Goal: Information Seeking & Learning: Learn about a topic

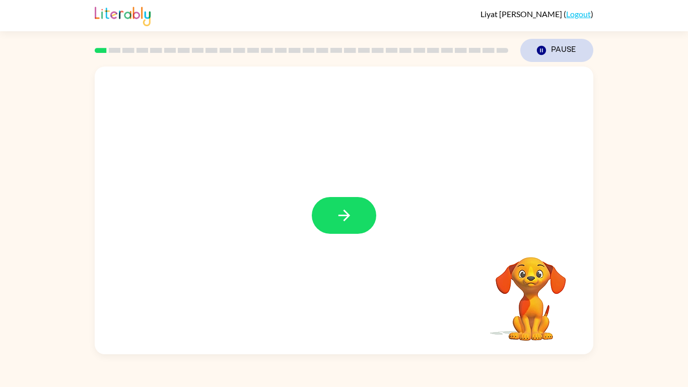
click at [543, 47] on icon "button" at bounding box center [541, 50] width 9 height 9
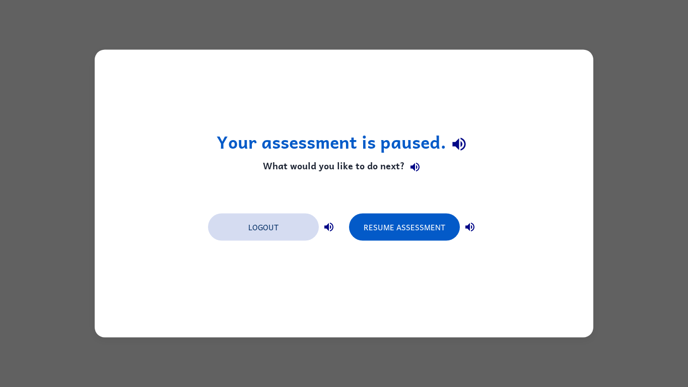
click at [295, 233] on button "Logout" at bounding box center [263, 226] width 111 height 27
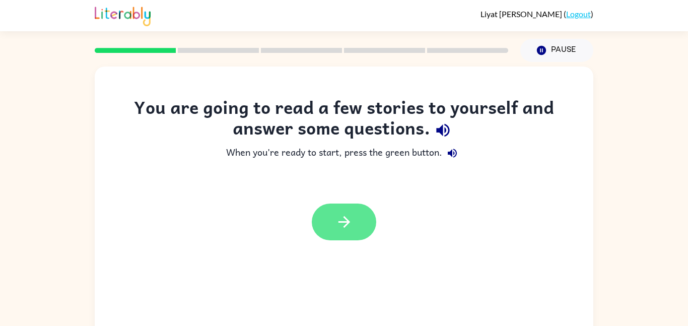
click at [325, 206] on button "button" at bounding box center [344, 221] width 64 height 37
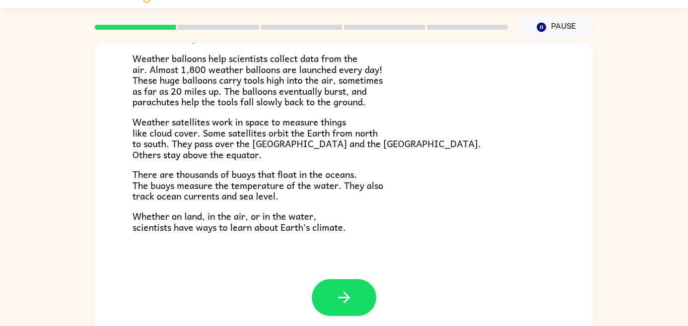
scroll to position [28, 0]
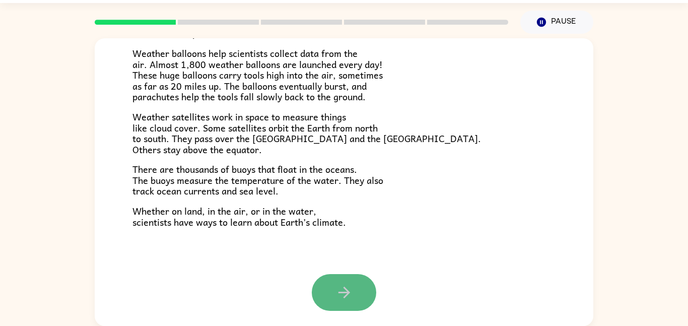
click at [347, 289] on icon "button" at bounding box center [344, 292] width 18 height 18
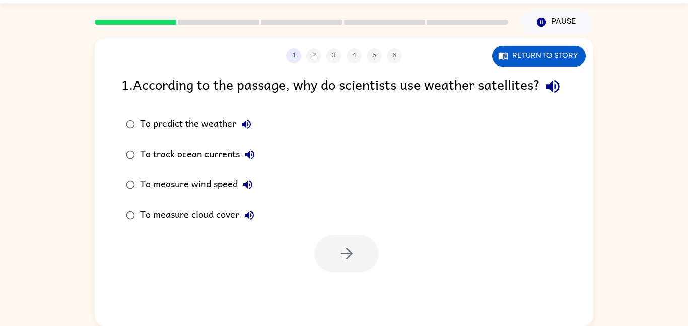
click at [225, 134] on div "To predict the weather" at bounding box center [198, 124] width 116 height 20
click at [341, 262] on icon "button" at bounding box center [347, 254] width 18 height 18
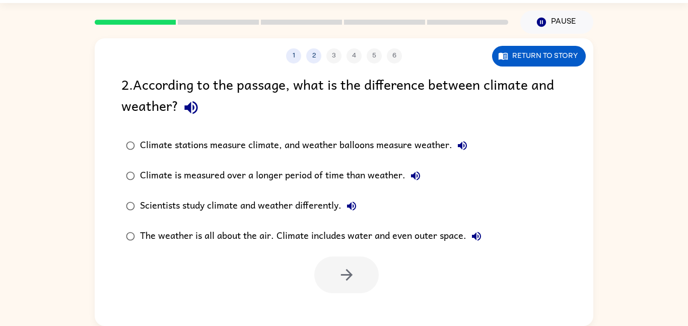
click at [334, 177] on div "Climate is measured over a longer period of time than weather." at bounding box center [282, 176] width 285 height 20
click at [350, 270] on icon "button" at bounding box center [347, 275] width 18 height 18
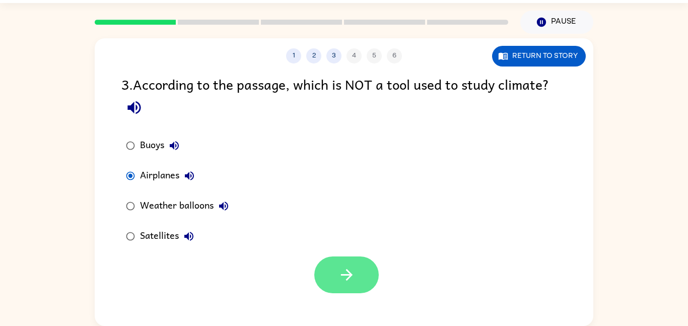
click at [342, 270] on icon "button" at bounding box center [347, 275] width 18 height 18
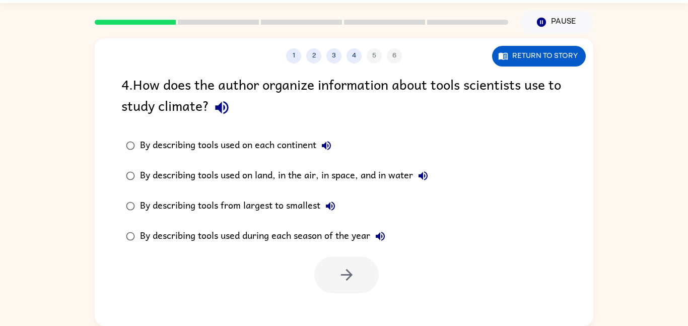
click at [296, 194] on label "By describing tools from largest to smallest" at bounding box center [277, 206] width 322 height 30
click at [464, 137] on div "By describing tools used on each continent By describing tools used on land, in…" at bounding box center [357, 190] width 472 height 121
click at [100, 22] on rect at bounding box center [135, 22] width 81 height 5
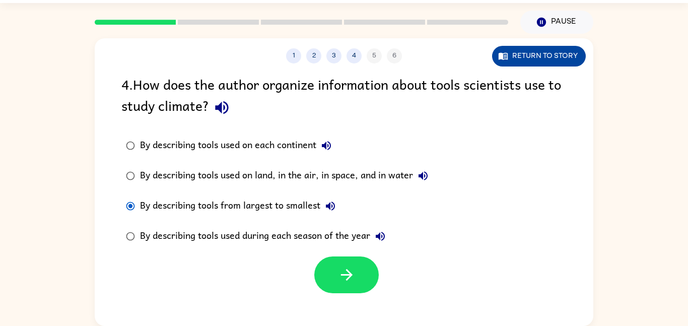
click at [528, 55] on button "Return to story" at bounding box center [539, 56] width 94 height 21
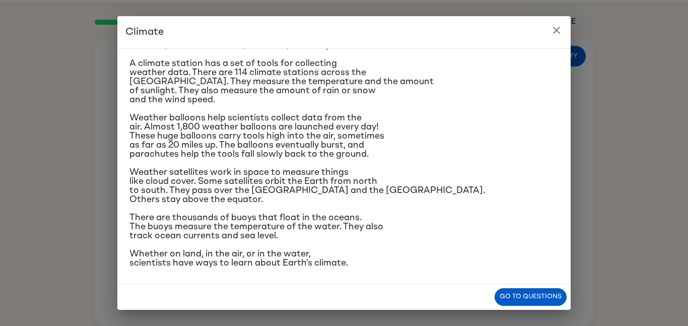
scroll to position [150, 0]
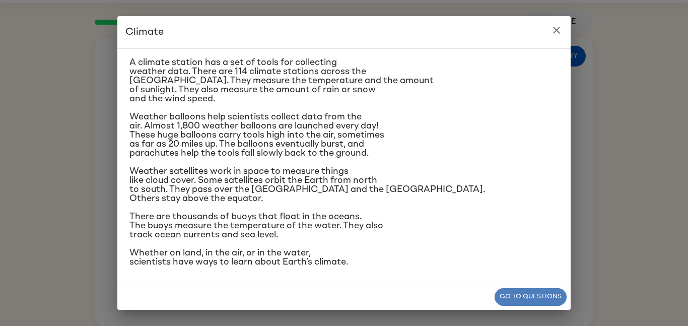
click at [508, 289] on button "Go to questions" at bounding box center [530, 297] width 72 height 18
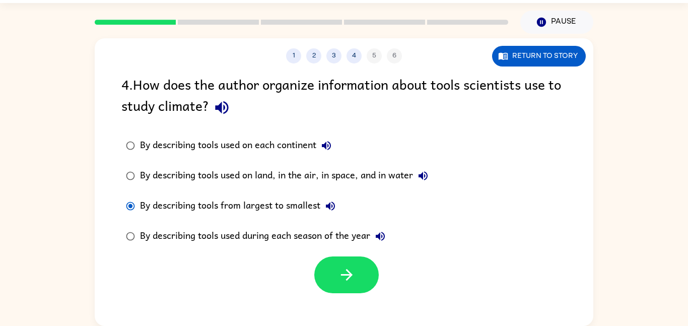
click at [155, 140] on div "By describing tools used on each continent" at bounding box center [238, 145] width 196 height 20
click at [320, 276] on button "button" at bounding box center [346, 274] width 64 height 37
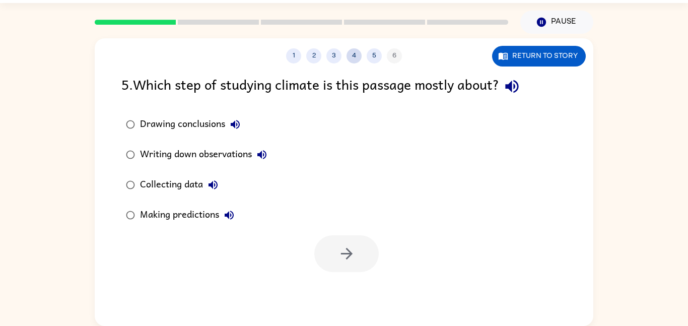
click at [353, 56] on button "4" at bounding box center [353, 55] width 15 height 15
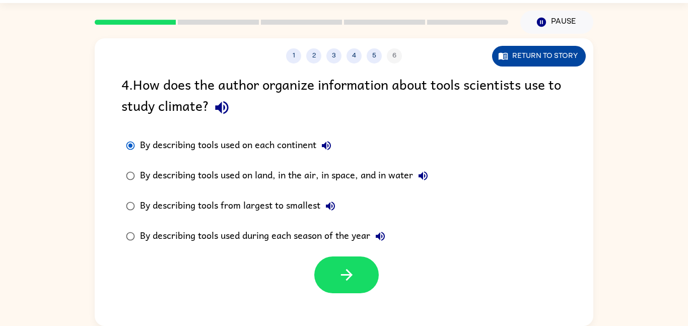
click at [566, 50] on button "Return to story" at bounding box center [539, 56] width 94 height 21
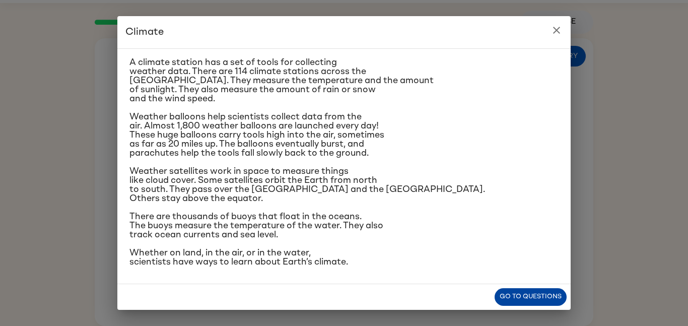
click at [523, 301] on button "Go to questions" at bounding box center [530, 297] width 72 height 18
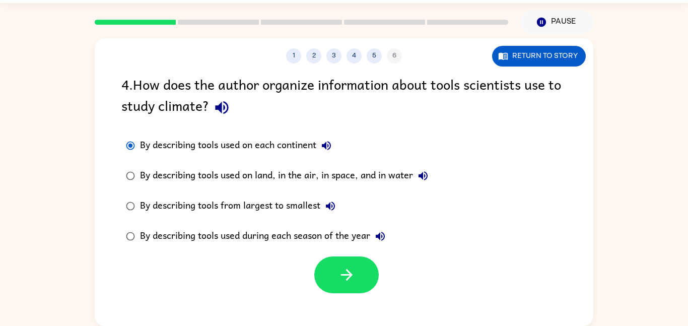
click at [235, 175] on div "By describing tools used on land, in the air, in space, and in water" at bounding box center [286, 176] width 293 height 20
click at [318, 253] on div at bounding box center [344, 272] width 498 height 42
click at [327, 260] on button "button" at bounding box center [346, 274] width 64 height 37
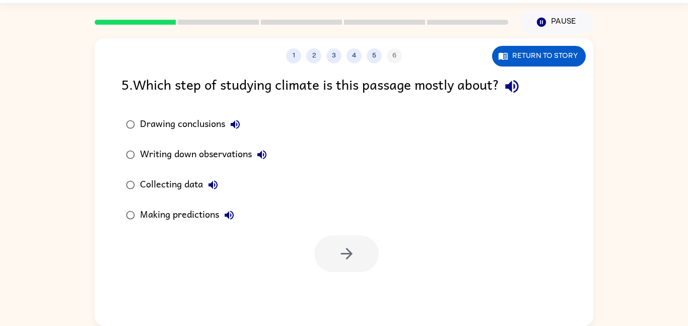
click at [195, 186] on div "Collecting data" at bounding box center [181, 185] width 83 height 20
click at [336, 256] on button "button" at bounding box center [346, 253] width 64 height 37
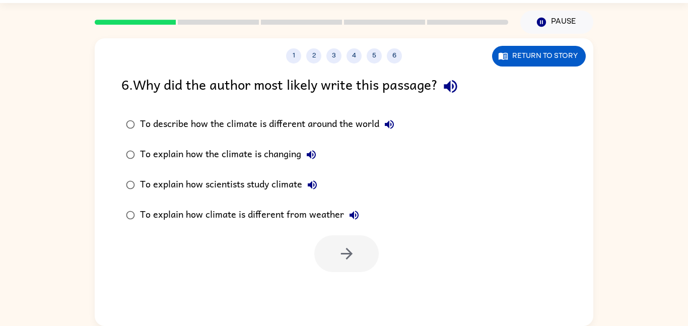
click at [271, 182] on div "To explain how scientists study climate" at bounding box center [231, 185] width 182 height 20
click at [340, 251] on icon "button" at bounding box center [347, 254] width 18 height 18
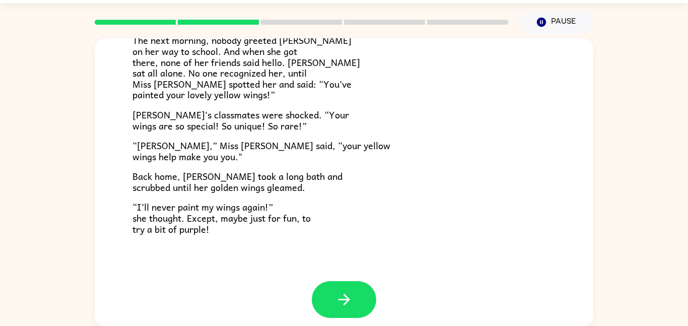
scroll to position [278, 0]
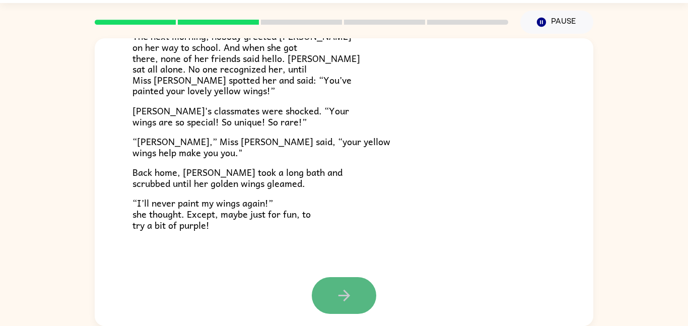
click at [352, 286] on icon "button" at bounding box center [344, 295] width 18 height 18
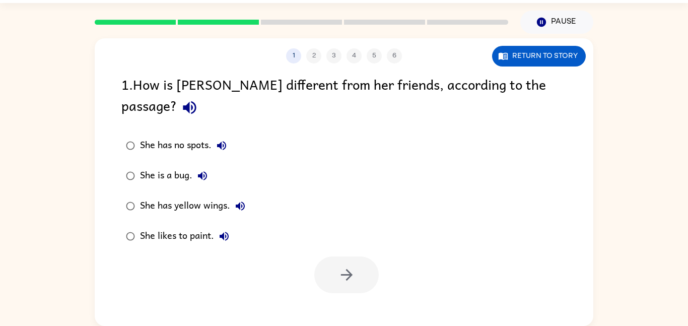
click at [197, 196] on div "She has yellow wings." at bounding box center [195, 206] width 110 height 20
click at [365, 256] on button "button" at bounding box center [346, 274] width 64 height 37
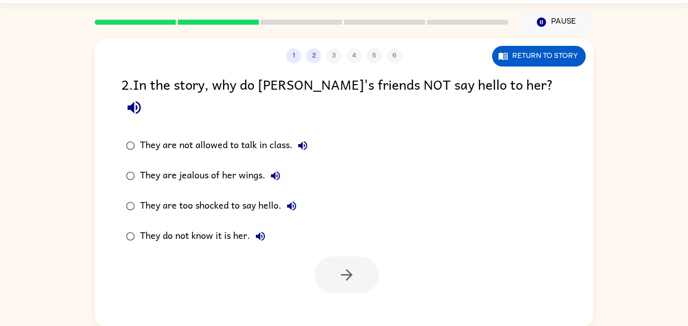
click at [170, 221] on label "They do not know it is her." at bounding box center [217, 236] width 202 height 30
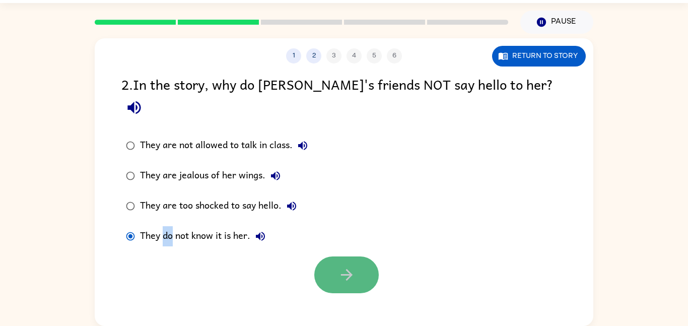
click at [340, 266] on icon "button" at bounding box center [347, 275] width 18 height 18
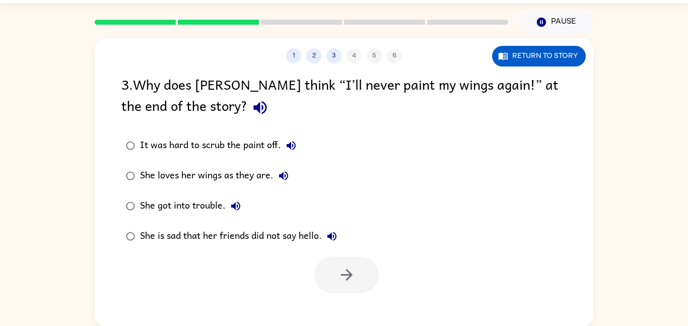
click at [169, 186] on div "She loves her wings as they are." at bounding box center [217, 176] width 154 height 20
click at [366, 280] on button "button" at bounding box center [346, 274] width 64 height 37
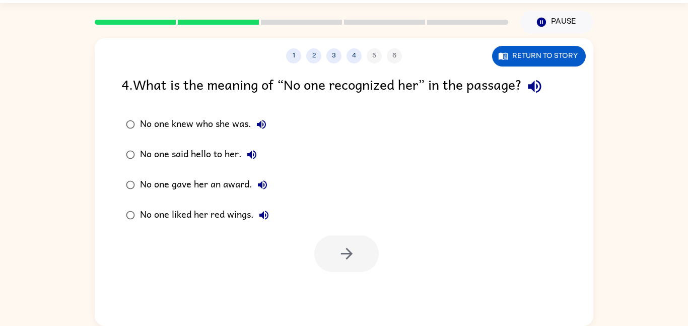
click at [198, 110] on label "No one knew who she was." at bounding box center [197, 124] width 163 height 30
click at [370, 252] on button "button" at bounding box center [346, 253] width 64 height 37
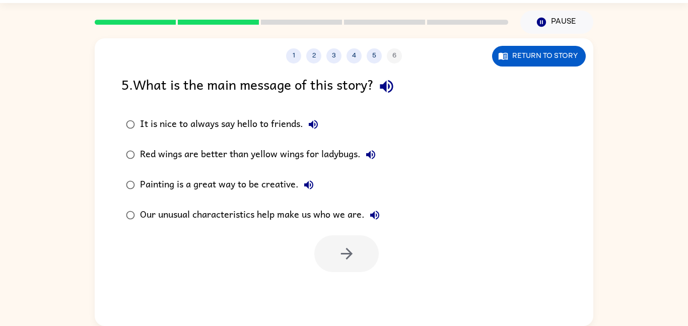
click at [230, 213] on div "Our unusual characteristics help make us who we are." at bounding box center [262, 215] width 245 height 20
click at [350, 252] on icon "button" at bounding box center [346, 254] width 12 height 12
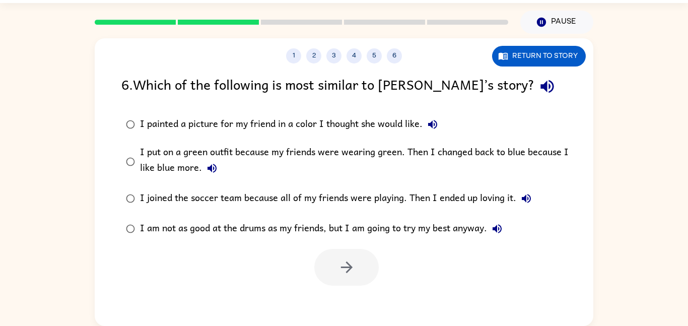
click at [134, 179] on label "I put on a green outfit because my friends were wearing green. Then I changed b…" at bounding box center [350, 161] width 469 height 44
click at [356, 259] on button "button" at bounding box center [346, 267] width 64 height 37
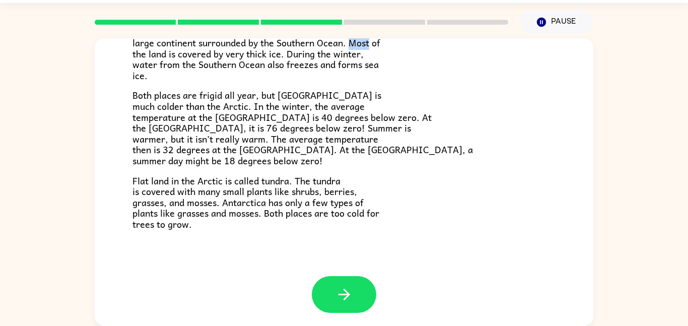
scroll to position [212, 0]
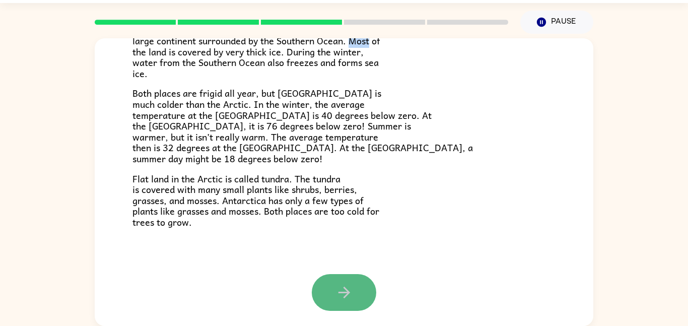
click at [337, 300] on icon "button" at bounding box center [344, 292] width 18 height 18
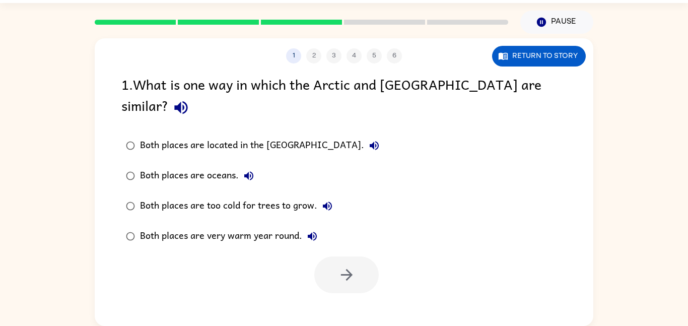
click at [283, 196] on div "Both places are too cold for trees to grow." at bounding box center [238, 206] width 197 height 20
click at [334, 256] on button "button" at bounding box center [346, 274] width 64 height 37
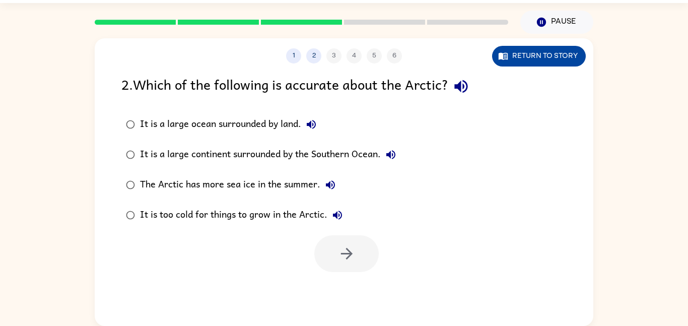
click at [500, 57] on icon "button" at bounding box center [502, 56] width 9 height 7
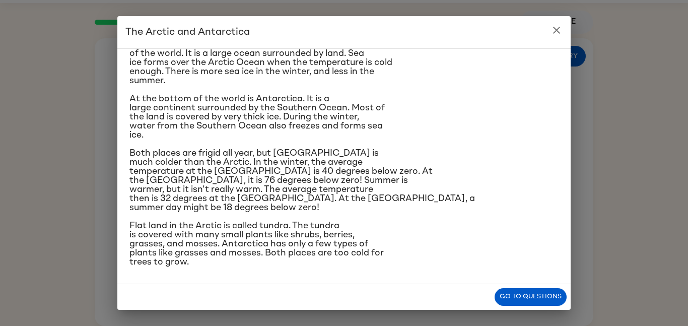
scroll to position [87, 0]
click at [278, 235] on span "Flat land in the Arctic is called tundra. The tundra is covered with many small…" at bounding box center [256, 243] width 254 height 45
click at [510, 294] on button "Go to questions" at bounding box center [530, 297] width 72 height 18
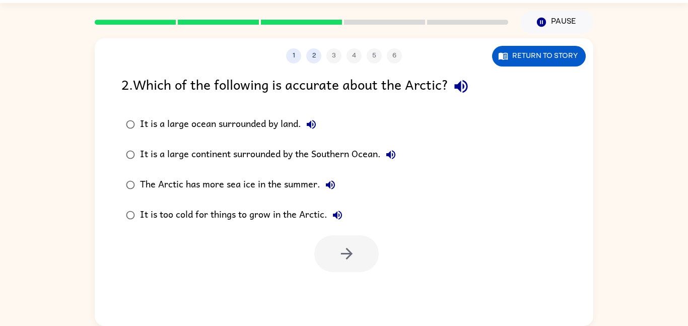
click at [299, 214] on div "It is too cold for things to grow in the Arctic." at bounding box center [243, 215] width 207 height 20
click at [332, 253] on button "button" at bounding box center [346, 253] width 64 height 37
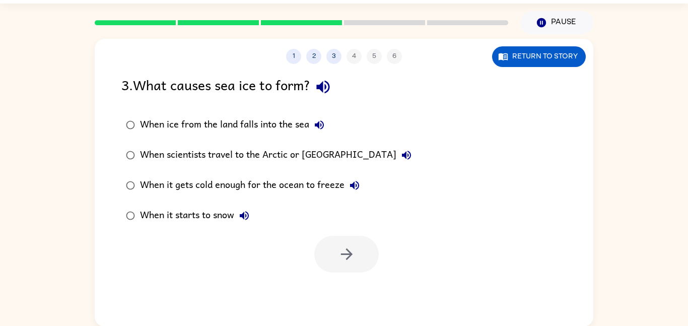
scroll to position [28, 0]
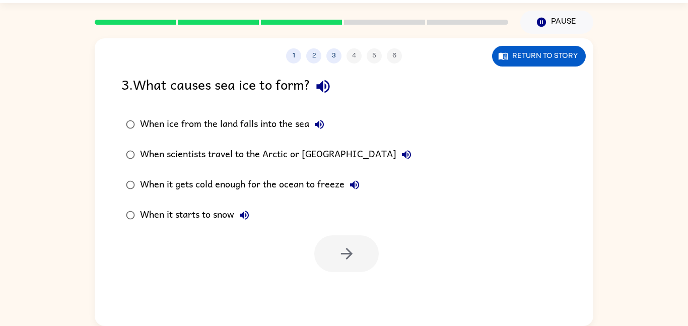
click at [270, 175] on div "When it gets cold enough for the ocean to freeze" at bounding box center [252, 185] width 225 height 20
click at [286, 203] on label "When it starts to snow" at bounding box center [269, 215] width 306 height 30
click at [236, 176] on div "When it gets cold enough for the ocean to freeze" at bounding box center [252, 185] width 225 height 20
click at [325, 259] on button "button" at bounding box center [346, 253] width 64 height 37
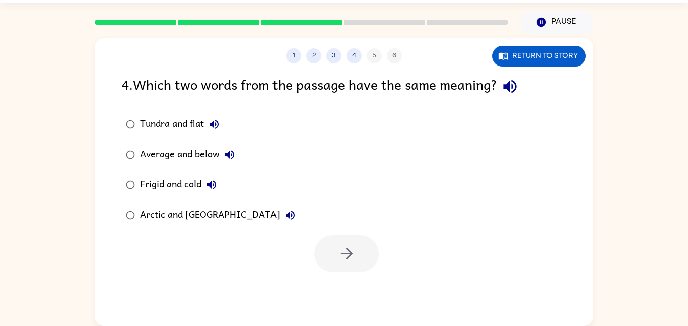
click at [272, 171] on div "Tundra and flat Average and below Frigid and cold Arctic and [GEOGRAPHIC_DATA]" at bounding box center [357, 169] width 472 height 121
click at [162, 176] on div "Frigid and cold" at bounding box center [181, 185] width 82 height 20
click at [346, 249] on icon "button" at bounding box center [346, 254] width 12 height 12
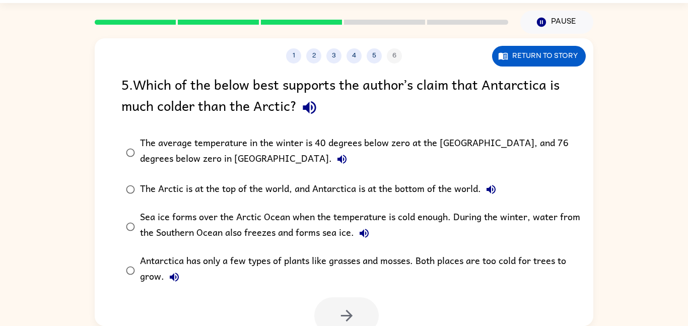
click at [446, 150] on div "The average temperature in the winter is 40 degrees below zero at the [GEOGRAPH…" at bounding box center [360, 152] width 440 height 34
click at [371, 316] on button "button" at bounding box center [346, 315] width 64 height 37
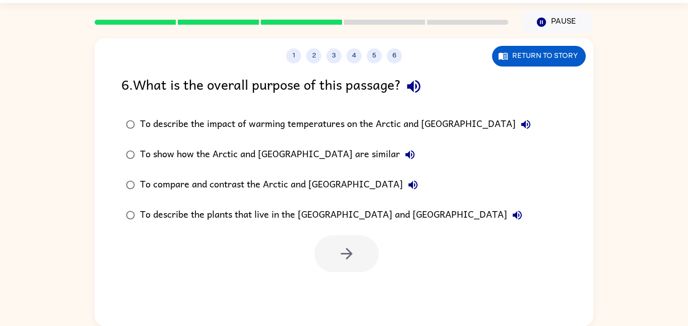
click at [313, 180] on div "To compare and contrast the Arctic and [GEOGRAPHIC_DATA]" at bounding box center [281, 185] width 283 height 20
click at [346, 258] on icon "button" at bounding box center [346, 254] width 12 height 12
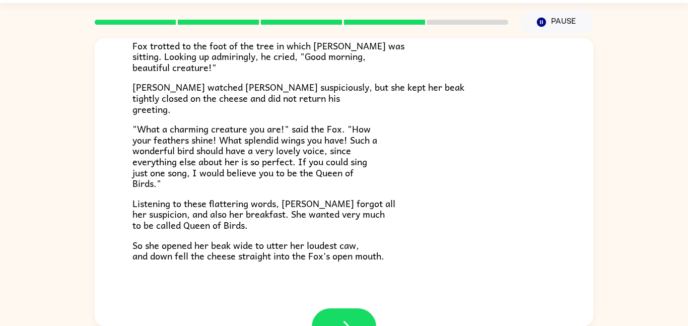
scroll to position [198, 0]
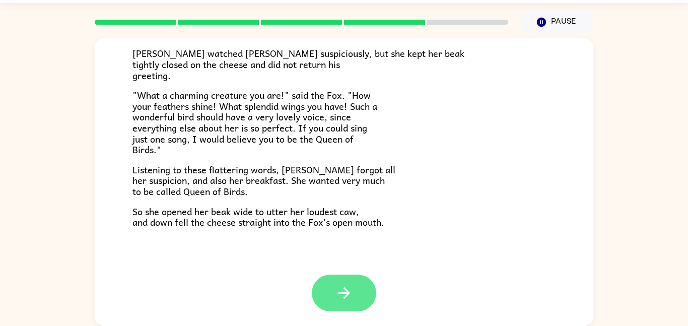
click at [352, 292] on icon "button" at bounding box center [344, 293] width 18 height 18
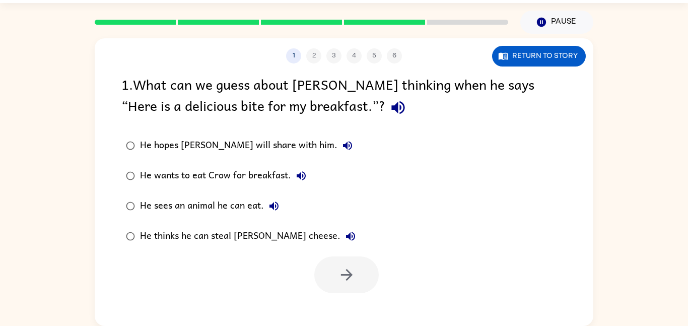
scroll to position [0, 0]
click at [189, 230] on div "He thinks he can steal [PERSON_NAME] cheese." at bounding box center [250, 236] width 220 height 20
click at [364, 269] on button "button" at bounding box center [346, 274] width 64 height 37
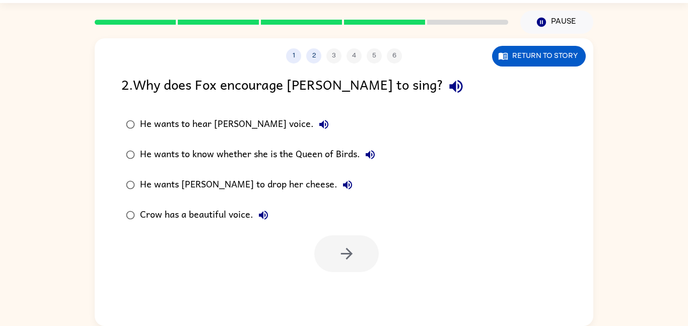
click at [171, 179] on div "He wants [PERSON_NAME] to drop her cheese." at bounding box center [248, 185] width 217 height 20
click at [322, 259] on button "button" at bounding box center [346, 253] width 64 height 37
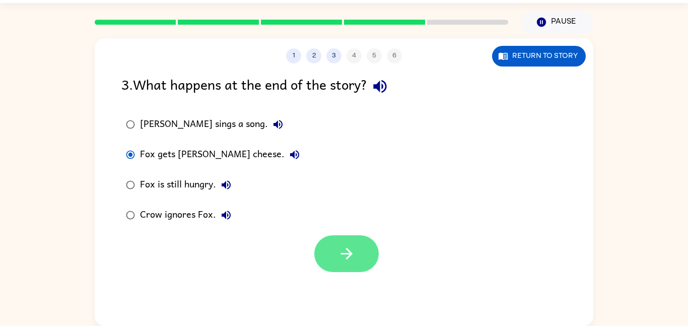
click at [342, 245] on icon "button" at bounding box center [347, 254] width 18 height 18
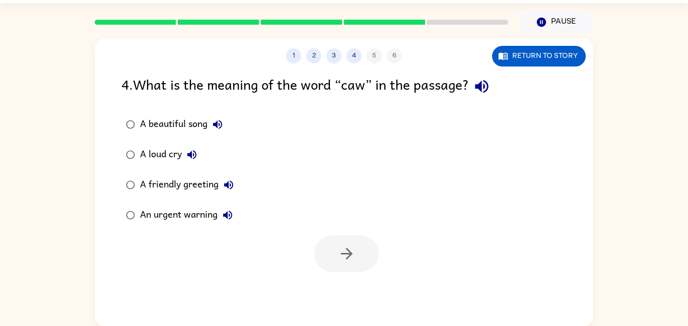
click at [342, 244] on div at bounding box center [346, 253] width 64 height 37
click at [351, 250] on icon "button" at bounding box center [347, 254] width 18 height 18
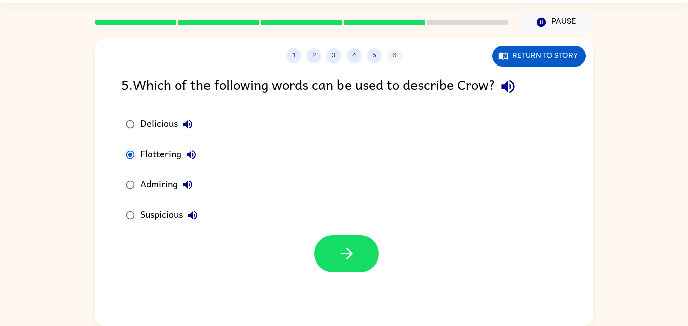
click at [318, 233] on div at bounding box center [344, 251] width 498 height 42
click at [362, 259] on button "button" at bounding box center [346, 253] width 64 height 37
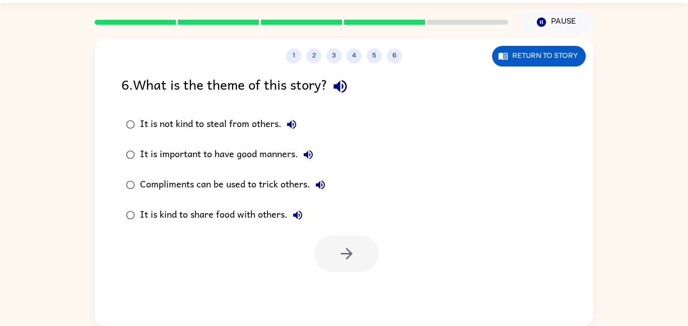
click at [255, 130] on div "It is not kind to steal from others." at bounding box center [221, 124] width 162 height 20
click at [218, 177] on div "Compliments can be used to trick others." at bounding box center [235, 185] width 190 height 20
click at [365, 254] on button "button" at bounding box center [346, 253] width 64 height 37
